Goal: Task Accomplishment & Management: Use online tool/utility

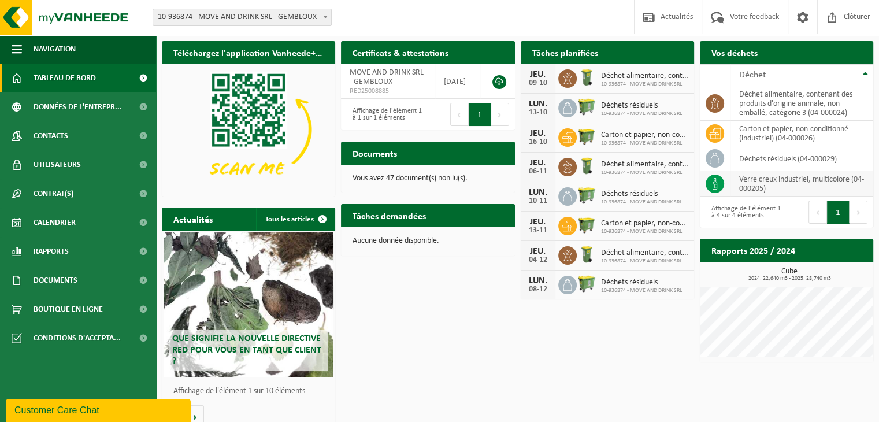
click at [720, 173] on td at bounding box center [715, 183] width 31 height 25
click at [718, 182] on icon at bounding box center [715, 184] width 12 height 12
click at [320, 15] on span at bounding box center [326, 16] width 12 height 15
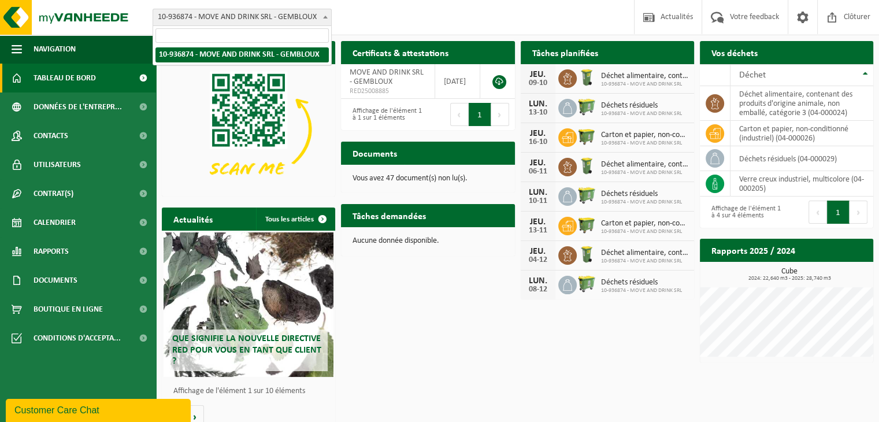
click at [320, 15] on span at bounding box center [326, 16] width 12 height 15
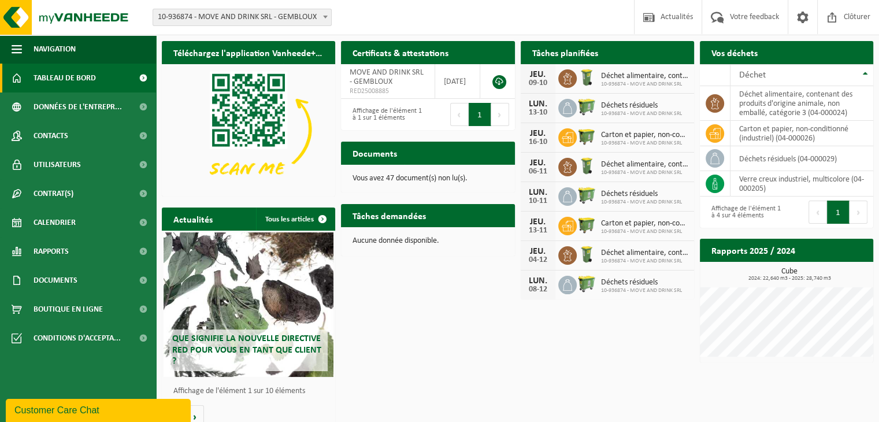
click at [401, 208] on h2 "Tâches demandées" at bounding box center [389, 215] width 97 height 23
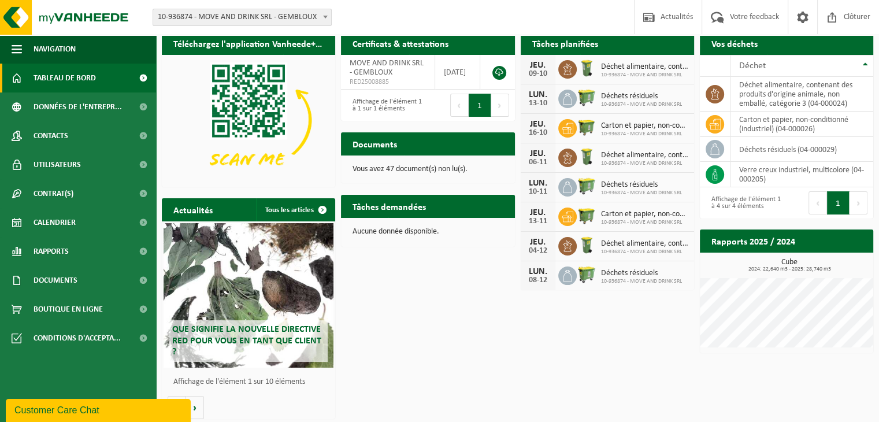
scroll to position [12, 0]
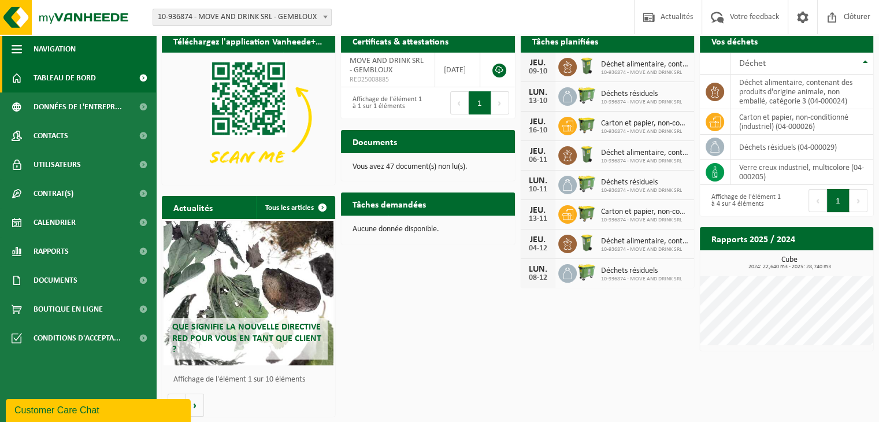
click at [29, 51] on button "Navigation" at bounding box center [78, 49] width 156 height 29
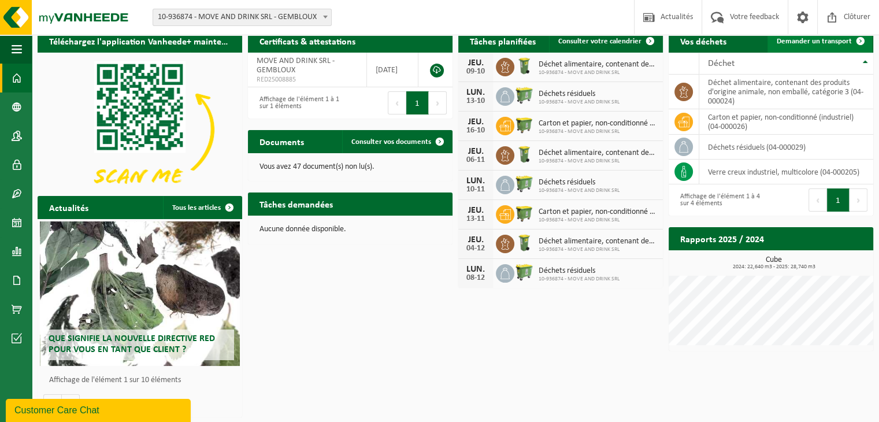
click at [839, 45] on span "Demander un transport" at bounding box center [814, 42] width 75 height 8
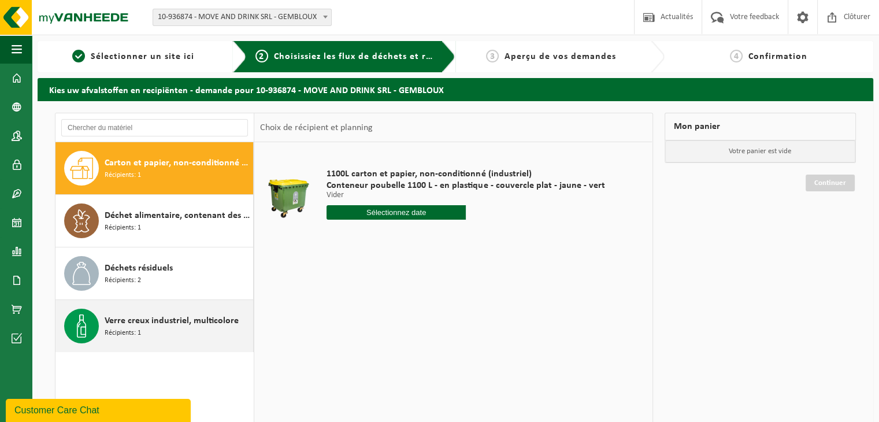
click at [198, 324] on span "Verre creux industriel, multicolore" at bounding box center [172, 321] width 134 height 14
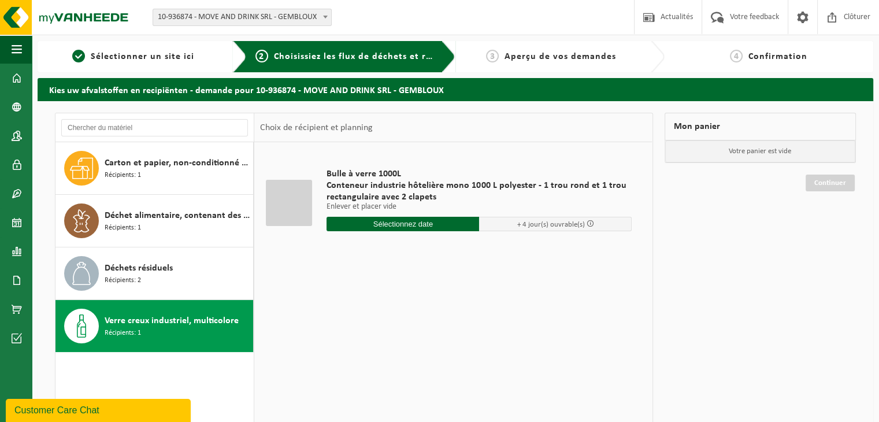
click at [386, 218] on input "text" at bounding box center [403, 224] width 153 height 14
click at [457, 251] on icon at bounding box center [458, 250] width 18 height 18
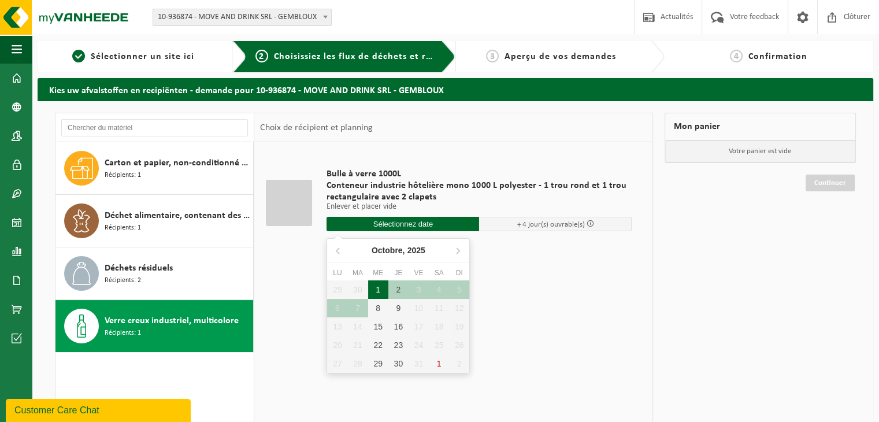
click at [381, 290] on div "1" at bounding box center [378, 289] width 20 height 18
type input "à partir de 2025-10-01"
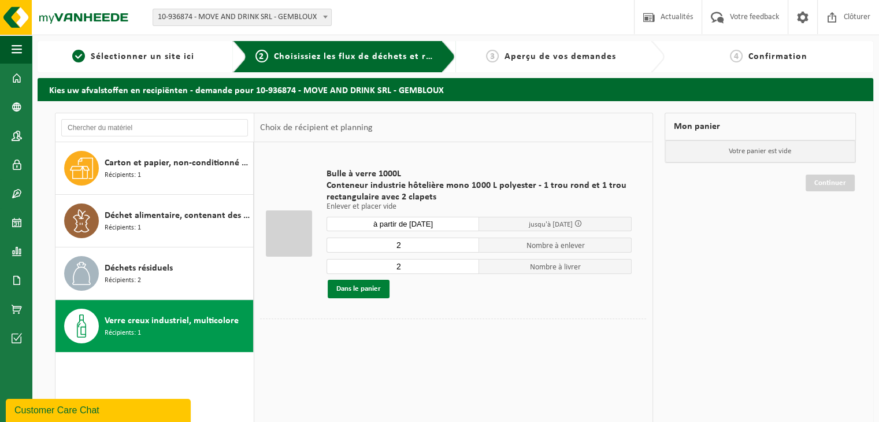
click at [372, 291] on button "Dans le panier" at bounding box center [359, 289] width 62 height 18
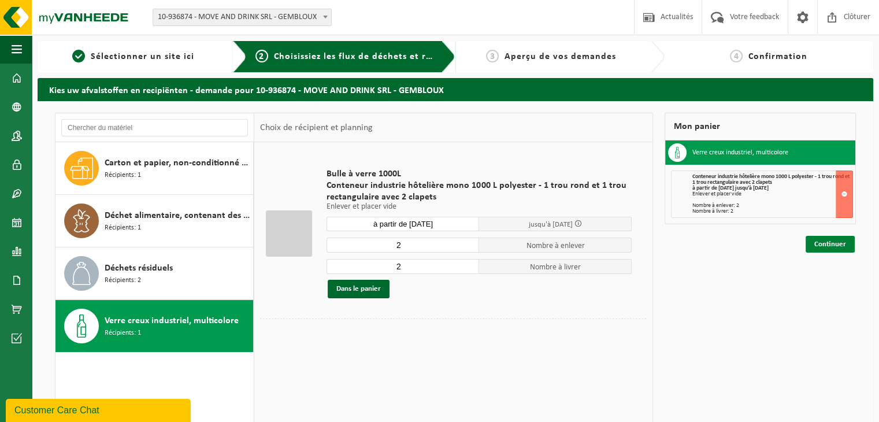
click at [835, 247] on link "Continuer" at bounding box center [830, 244] width 49 height 17
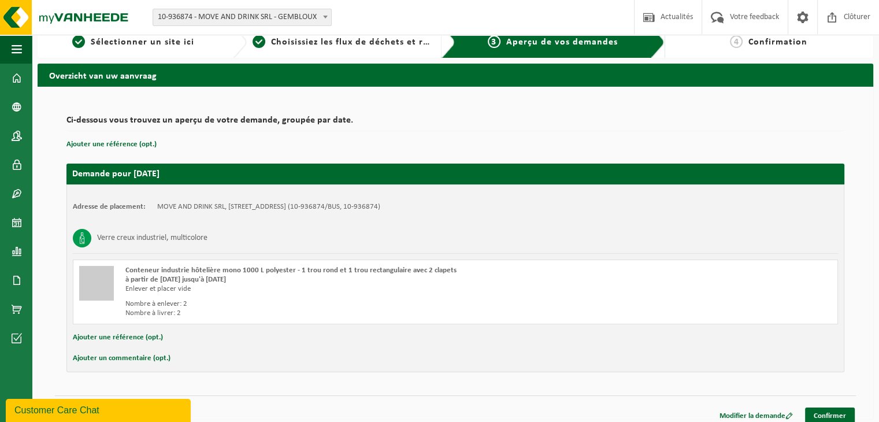
scroll to position [23, 0]
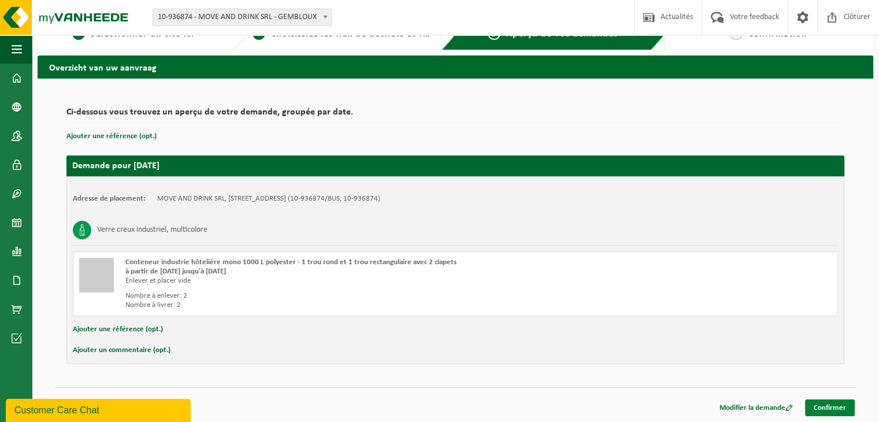
click at [816, 405] on link "Confirmer" at bounding box center [830, 407] width 50 height 17
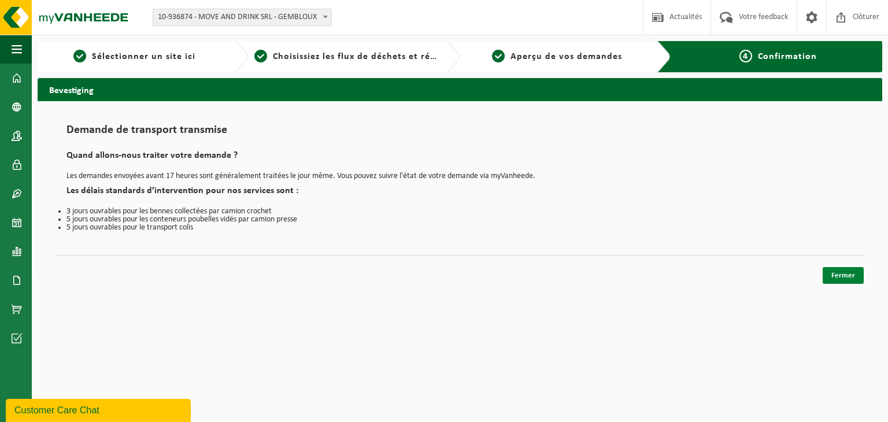
click at [833, 276] on link "Fermer" at bounding box center [843, 275] width 41 height 17
